Goal: Task Accomplishment & Management: Use online tool/utility

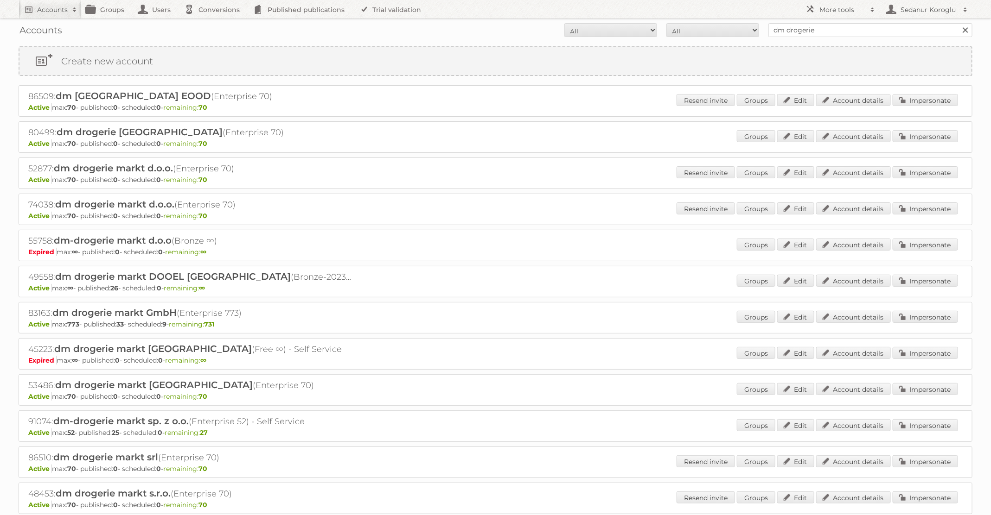
click at [666, 22] on div "Accounts All Active Expired Pending All Paid Trials Self service dm drogerie Se…" at bounding box center [495, 30] width 953 height 23
type input "GAMMA"
click at [958, 23] on input "Search" at bounding box center [965, 30] width 14 height 14
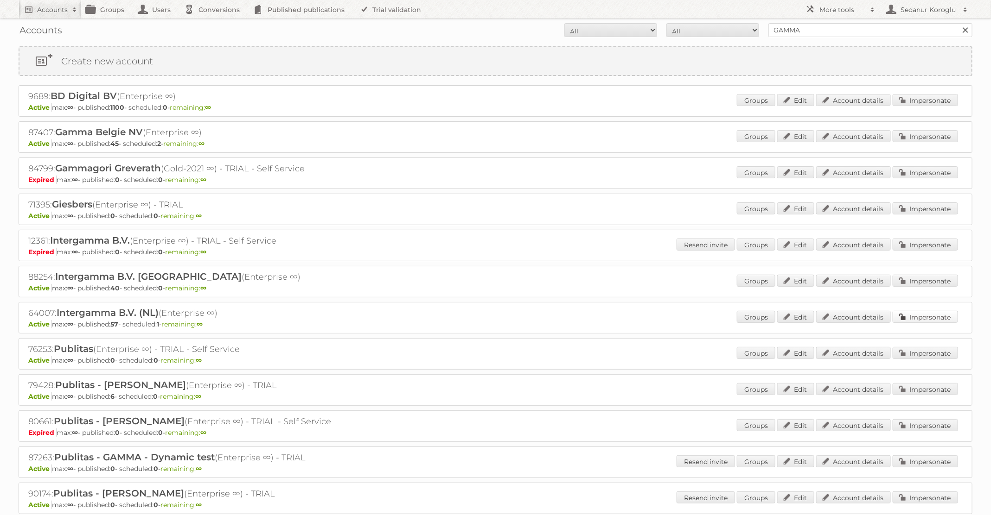
click at [916, 312] on link "Impersonate" at bounding box center [924, 317] width 65 height 12
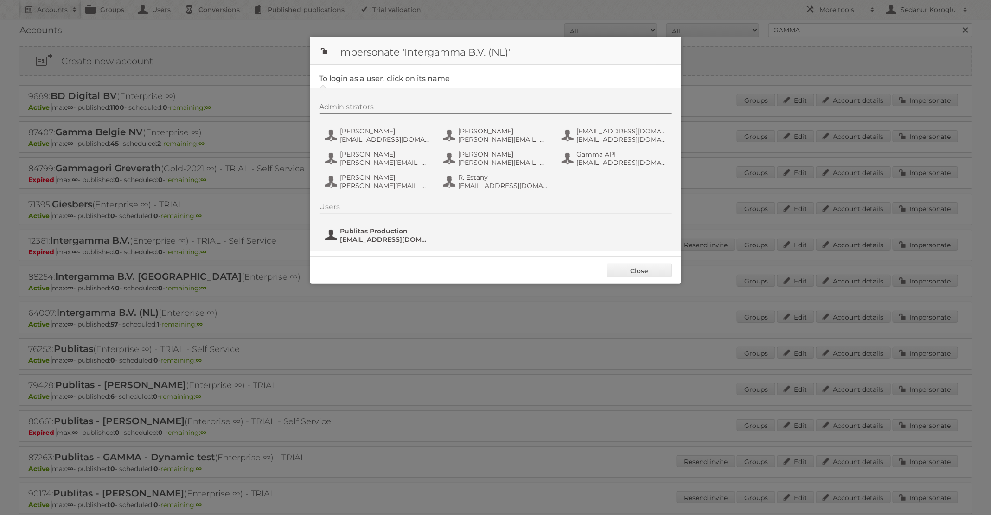
click at [387, 236] on span "fs+gamma@publitas.com" at bounding box center [385, 239] width 90 height 8
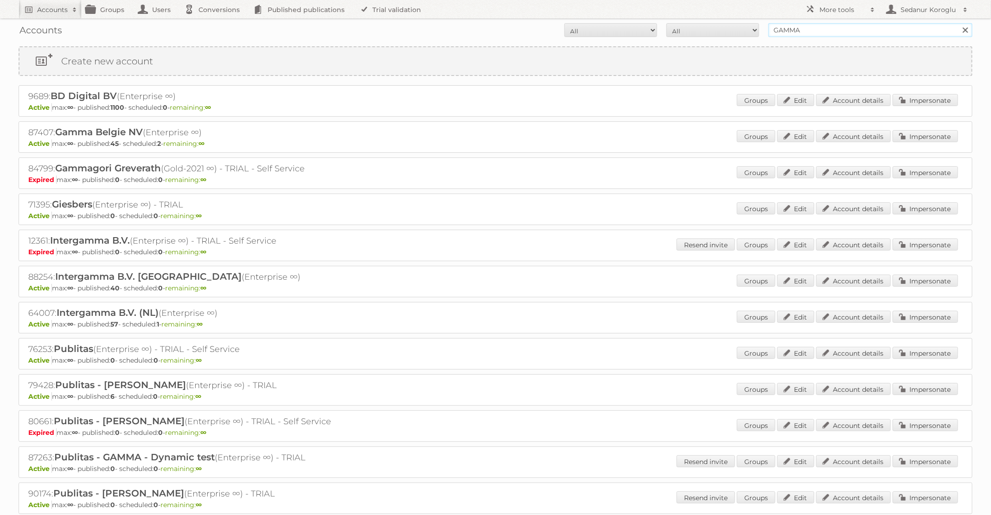
drag, startPoint x: 811, startPoint y: 33, endPoint x: 712, endPoint y: 32, distance: 98.3
click at [712, 32] on form "All Active Expired Pending All Paid Trials Self service GAMMA Search" at bounding box center [495, 30] width 953 height 14
type input "Ansell Lighting"
click at [958, 23] on input "Search" at bounding box center [965, 30] width 14 height 14
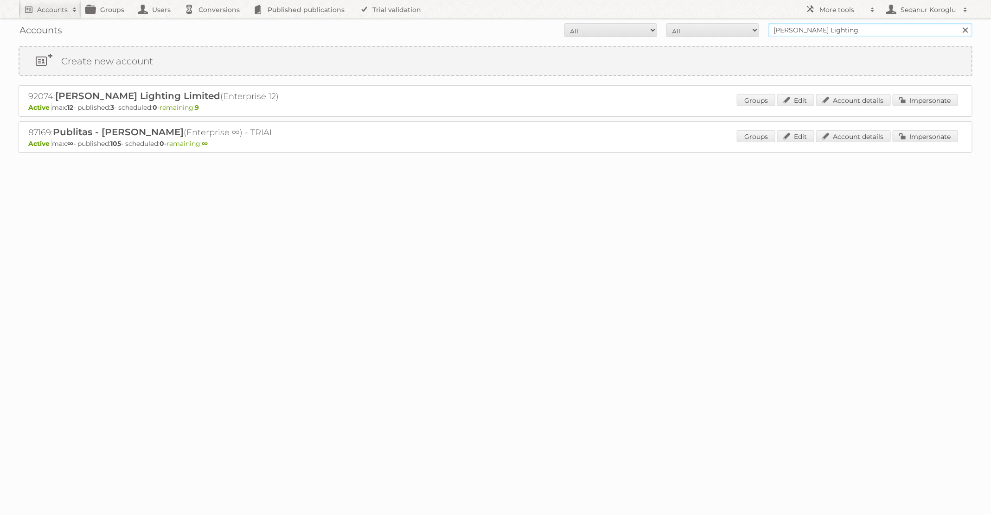
drag, startPoint x: 837, startPoint y: 32, endPoint x: 680, endPoint y: 32, distance: 157.1
click at [680, 32] on form "All Active Expired Pending All Paid Trials Self service Ansell Lighting Search" at bounding box center [495, 30] width 953 height 14
type input "dm drogerie"
click at [958, 23] on input "Search" at bounding box center [965, 30] width 14 height 14
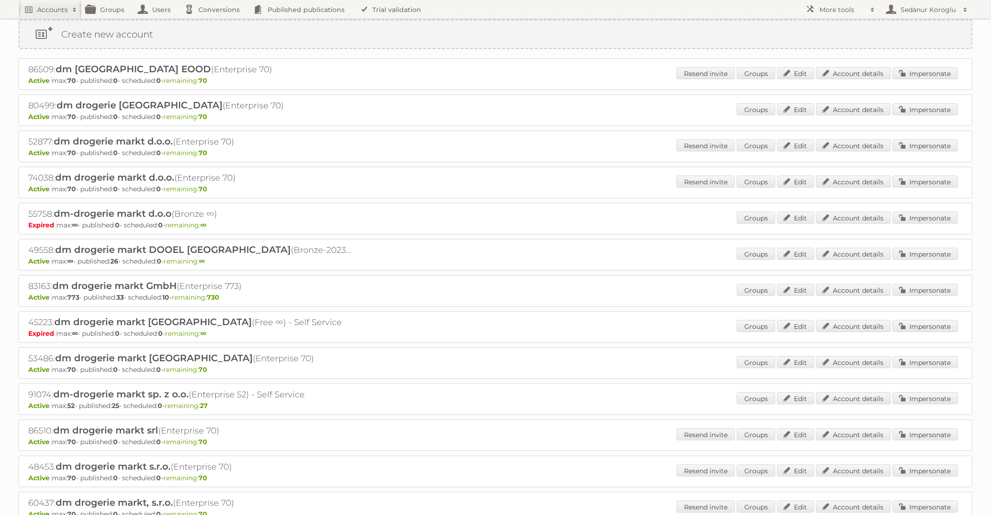
scroll to position [28, 0]
click at [914, 288] on link "Impersonate" at bounding box center [924, 289] width 65 height 12
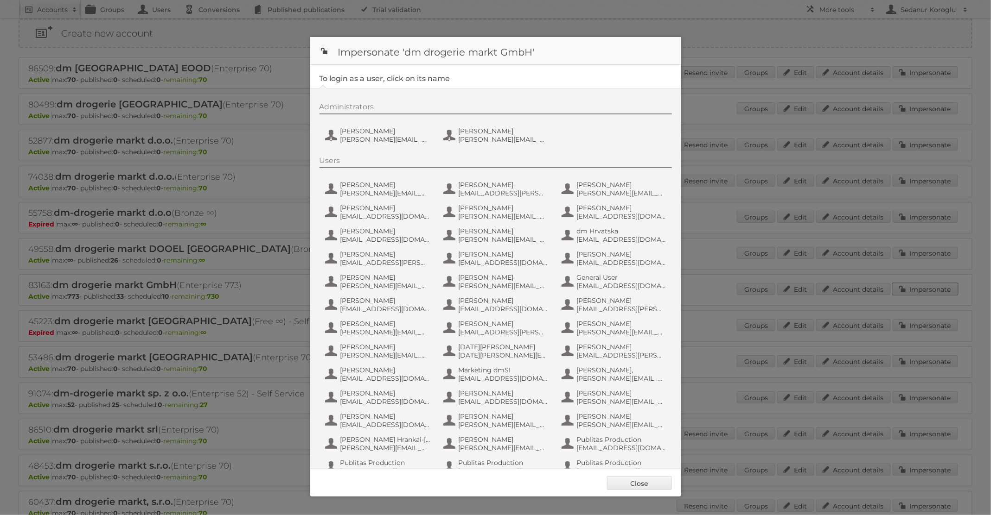
scroll to position [88, 0]
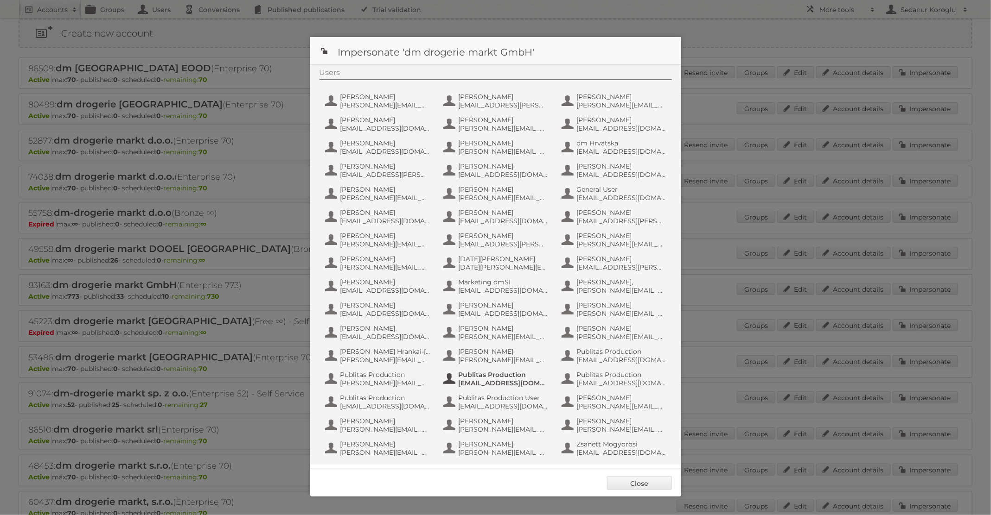
click at [499, 383] on span "[EMAIL_ADDRESS][DOMAIN_NAME]" at bounding box center [503, 383] width 90 height 8
